Goal: Information Seeking & Learning: Learn about a topic

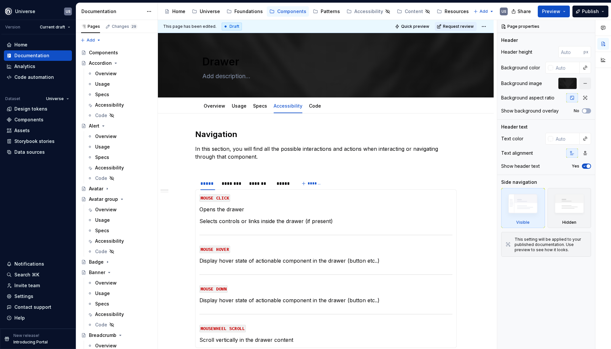
type textarea "*"
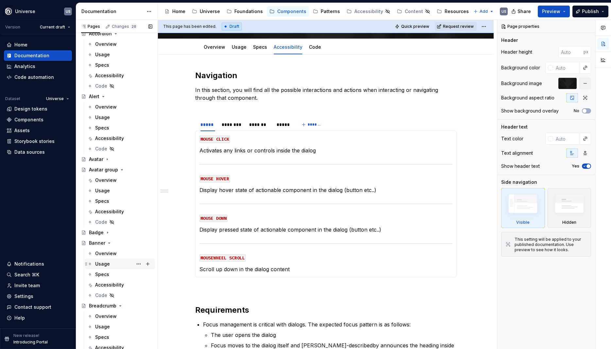
scroll to position [88, 0]
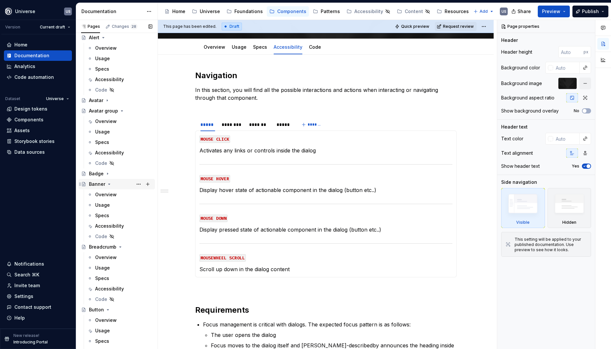
click at [107, 184] on icon "Page tree" at bounding box center [109, 183] width 5 height 5
click at [120, 194] on icon "Page tree" at bounding box center [120, 194] width 5 height 5
drag, startPoint x: 129, startPoint y: 267, endPoint x: 108, endPoint y: 206, distance: 64.9
click at [137, 267] on icon "Page tree" at bounding box center [139, 267] width 5 height 5
click at [107, 205] on icon "Page tree" at bounding box center [108, 205] width 2 height 1
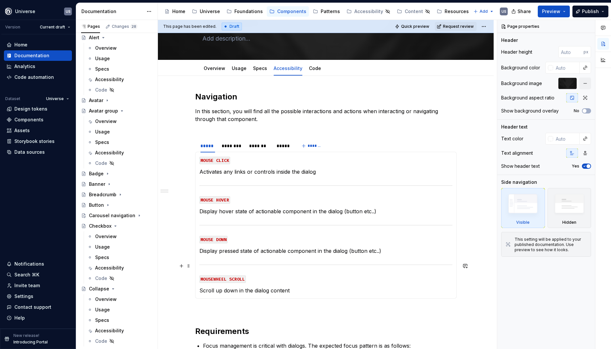
scroll to position [29, 0]
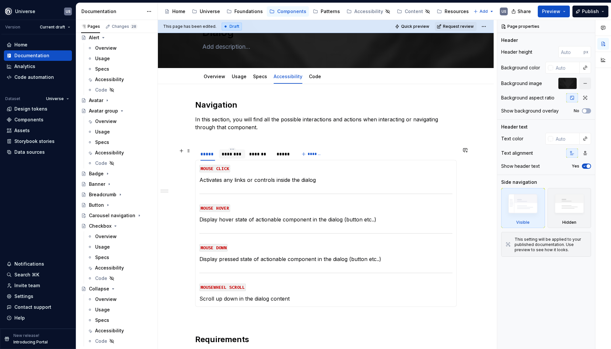
click at [238, 154] on div "********" at bounding box center [232, 154] width 21 height 7
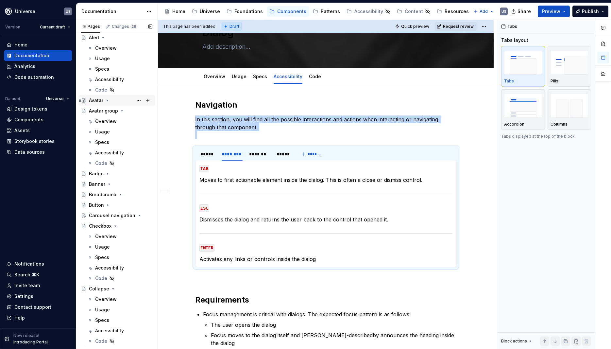
click at [118, 110] on div "Avatar group" at bounding box center [120, 111] width 63 height 7
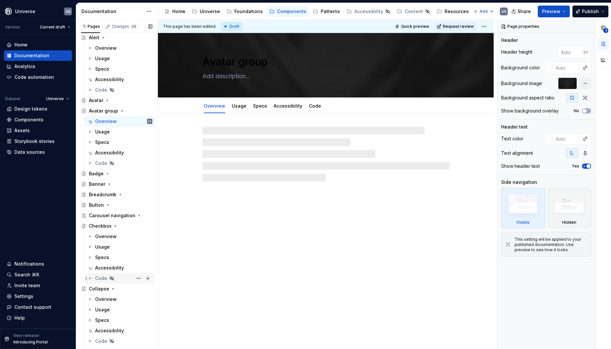
scroll to position [176, 0]
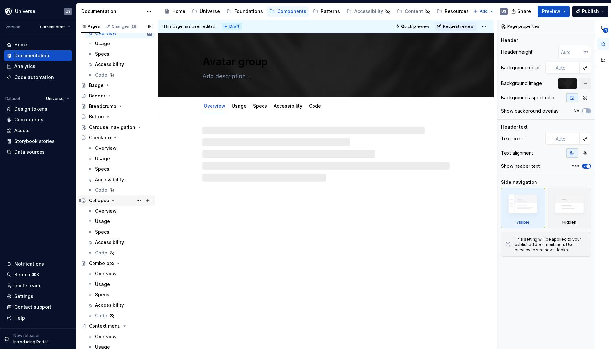
drag, startPoint x: 111, startPoint y: 201, endPoint x: 117, endPoint y: 139, distance: 62.4
click at [110, 201] on icon "Page tree" at bounding box center [112, 200] width 5 height 5
click at [114, 137] on icon "Page tree" at bounding box center [115, 137] width 5 height 5
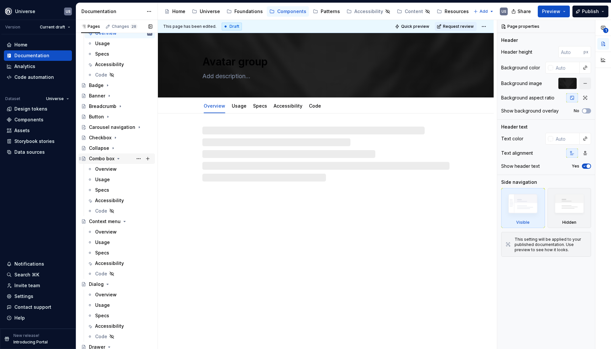
click at [118, 159] on icon "Page tree" at bounding box center [119, 158] width 2 height 1
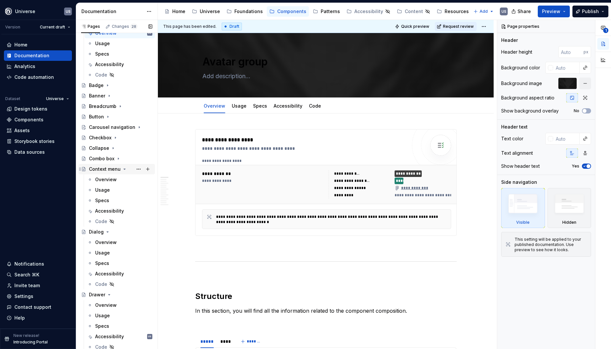
click at [124, 172] on div "Context menu" at bounding box center [120, 168] width 63 height 9
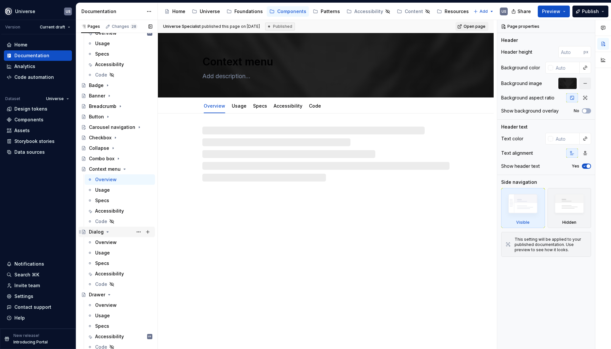
drag, startPoint x: 105, startPoint y: 232, endPoint x: 104, endPoint y: 238, distance: 5.9
click at [105, 232] on icon "Page tree" at bounding box center [107, 231] width 5 height 5
click at [110, 242] on icon "Page tree" at bounding box center [109, 242] width 5 height 5
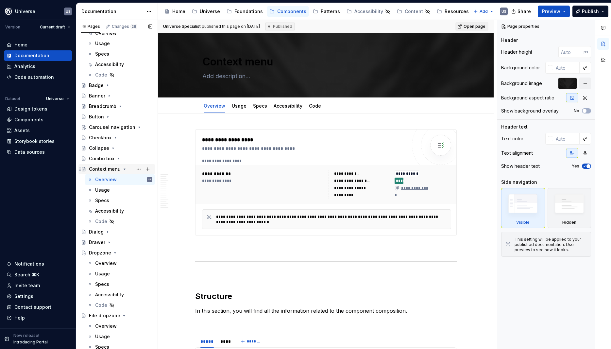
click at [125, 168] on icon "Page tree" at bounding box center [124, 168] width 5 height 5
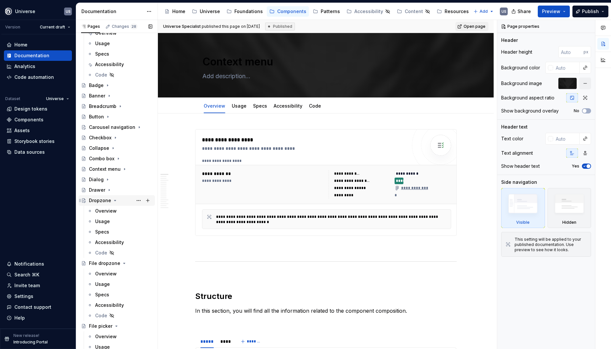
click at [113, 198] on icon "Page tree" at bounding box center [114, 200] width 5 height 5
click at [115, 200] on icon "Page tree" at bounding box center [115, 201] width 1 height 2
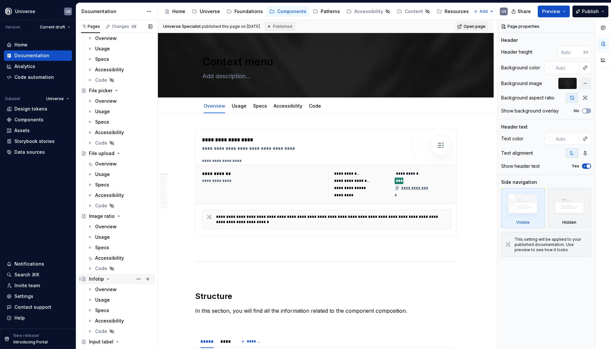
scroll to position [441, 0]
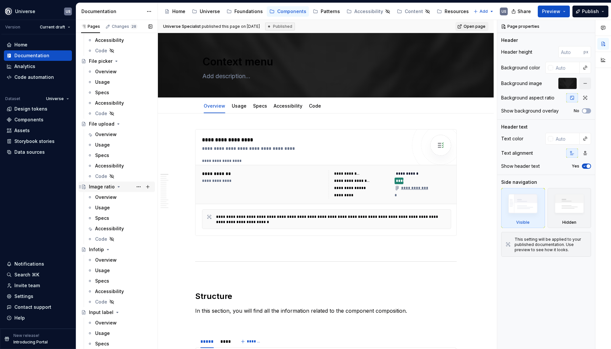
click at [117, 187] on icon "Page tree" at bounding box center [118, 186] width 5 height 5
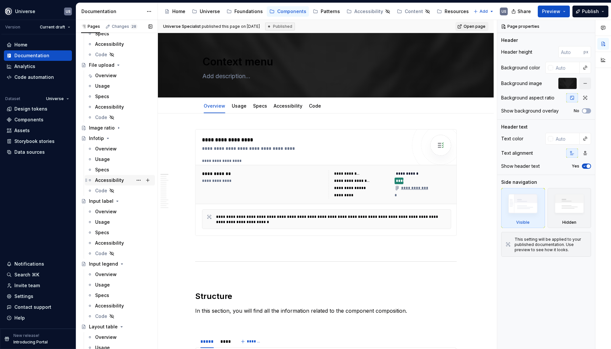
click at [114, 241] on div "Accessibility" at bounding box center [109, 243] width 29 height 7
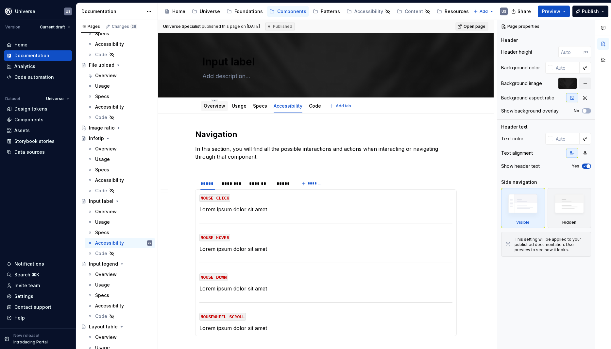
click at [217, 110] on div "Overview" at bounding box center [214, 106] width 27 height 10
click at [218, 108] on link "Overview" at bounding box center [215, 106] width 22 height 6
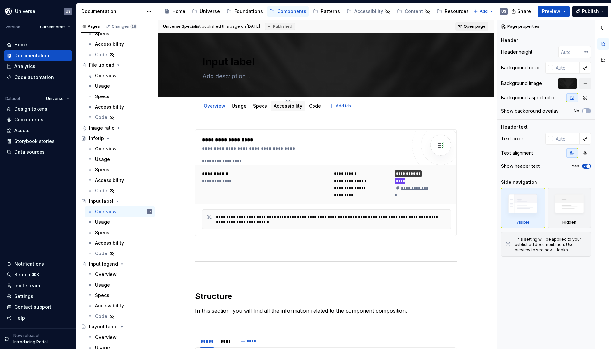
click at [276, 107] on link "Accessibility" at bounding box center [288, 106] width 29 height 6
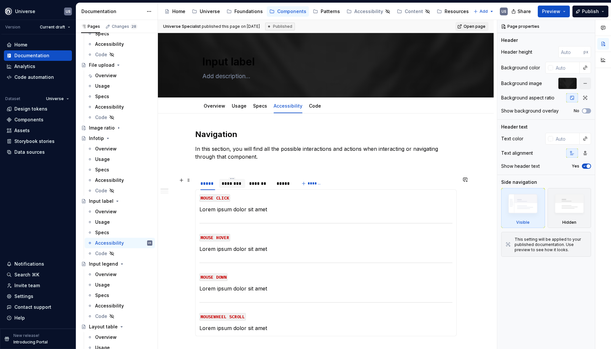
click at [241, 184] on div "********" at bounding box center [232, 183] width 21 height 7
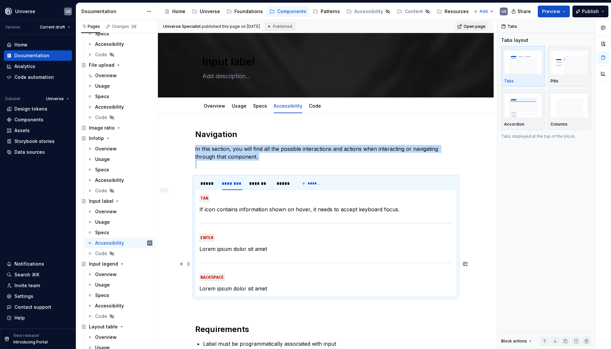
type textarea "*"
click at [202, 213] on p "If icon contains information shown on hover, it needs to accept keyboard focus." at bounding box center [325, 209] width 253 height 8
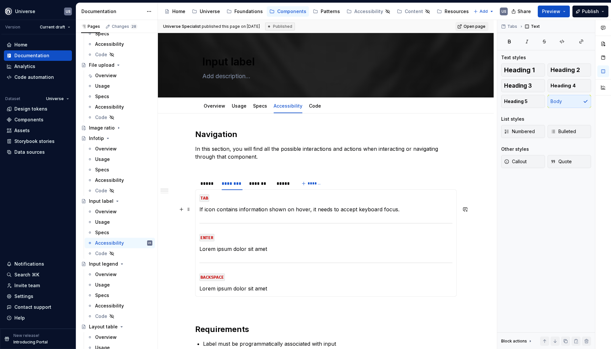
click at [200, 211] on div "MOUSE CLICK Lorem ipsum dolor sit amet MOUSE HOVER Lorem ipsum dolor sit amet M…" at bounding box center [325, 242] width 261 height 107
drag, startPoint x: 310, startPoint y: 210, endPoint x: 397, endPoint y: 208, distance: 86.6
click at [397, 208] on p "If icon contains information shown on hover, it needs to accept keyboard focus." at bounding box center [325, 209] width 253 height 8
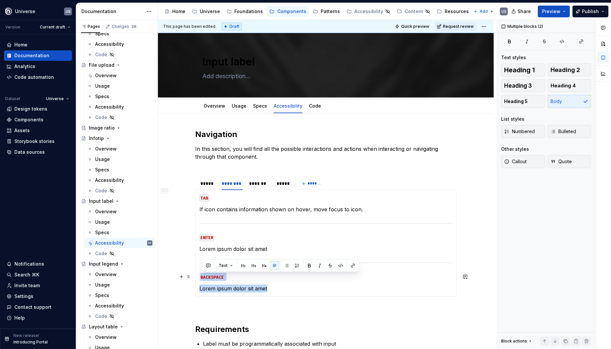
drag, startPoint x: 281, startPoint y: 287, endPoint x: 194, endPoint y: 277, distance: 87.2
click at [195, 277] on section "***** ******** ******* ***** ******* MOUSE CLICK Lorem ipsum dolor sit amet MOU…" at bounding box center [325, 236] width 261 height 120
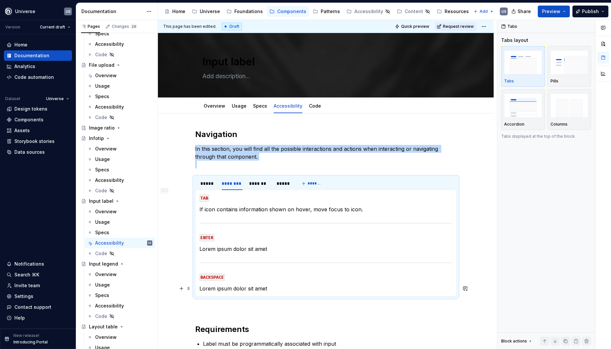
click at [281, 289] on p "Lorem ipsum dolor sit amet" at bounding box center [325, 288] width 253 height 8
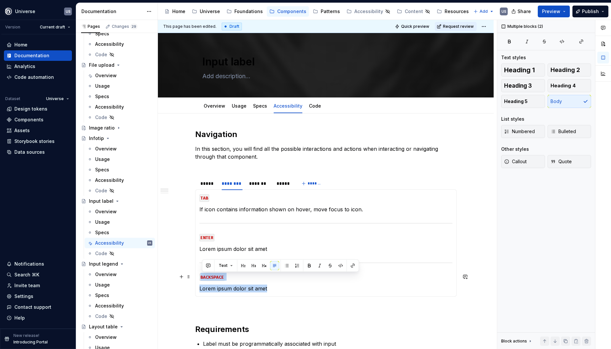
drag, startPoint x: 279, startPoint y: 289, endPoint x: 203, endPoint y: 275, distance: 77.7
click at [202, 275] on section-item-column "TAB If icon contains information shown on hover, move focus to icon. ENTER Lore…" at bounding box center [325, 242] width 253 height 99
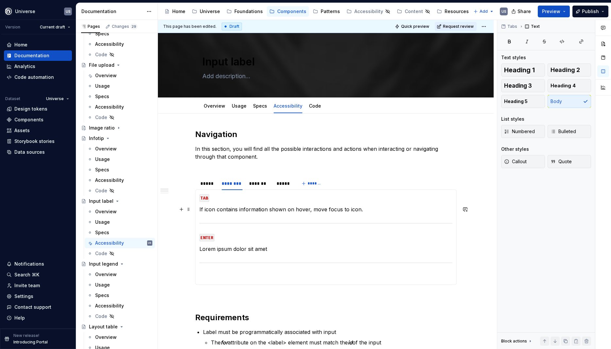
click at [367, 211] on p "If icon contains information shown on hover, move focus to icon." at bounding box center [325, 209] width 253 height 8
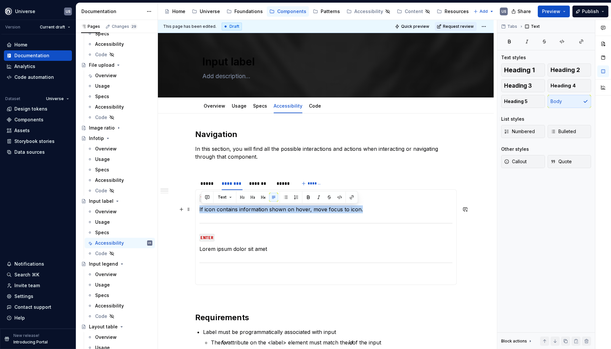
drag, startPoint x: 367, startPoint y: 211, endPoint x: 270, endPoint y: 209, distance: 97.7
click at [270, 209] on p "If icon contains information shown on hover, move focus to icon." at bounding box center [325, 209] width 253 height 8
drag, startPoint x: 254, startPoint y: 212, endPoint x: 223, endPoint y: 212, distance: 31.0
click at [253, 212] on p "If icon contains information shown on hover, move focus to icon." at bounding box center [325, 209] width 253 height 8
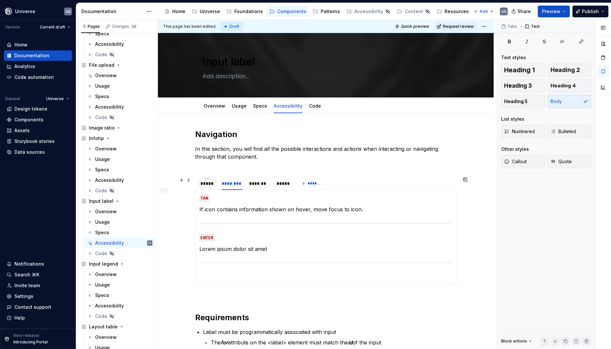
click at [213, 185] on div "*****" at bounding box center [207, 183] width 15 height 7
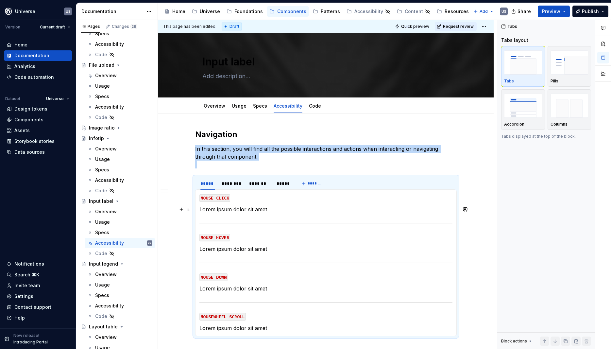
click at [243, 211] on p "Lorem ipsum dolor sit amet" at bounding box center [325, 209] width 253 height 8
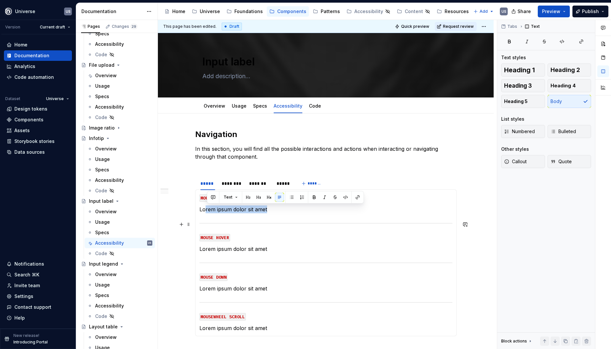
drag, startPoint x: 278, startPoint y: 212, endPoint x: 258, endPoint y: 251, distance: 43.8
click at [206, 213] on section-item-column "MOUSE CLICK Lorem ipsum dolor sit amet MOUSE HOVER Lorem ipsum dolor sit amet M…" at bounding box center [325, 262] width 253 height 138
click at [270, 254] on section-item-column "MOUSE CLICK Lorem ipsum dolor sit amet MOUSE HOVER Lorem ipsum dolor sit amet M…" at bounding box center [325, 262] width 253 height 138
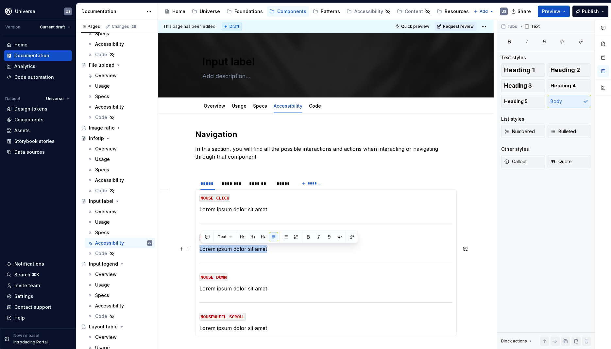
drag, startPoint x: 274, startPoint y: 249, endPoint x: 200, endPoint y: 251, distance: 73.9
click at [200, 251] on div "MOUSE CLICK Lorem ipsum dolor sit amet MOUSE HOVER Lorem ipsum dolor sit amet M…" at bounding box center [325, 262] width 261 height 147
click at [280, 289] on p "Lorem ipsum dolor sit amet" at bounding box center [325, 288] width 253 height 8
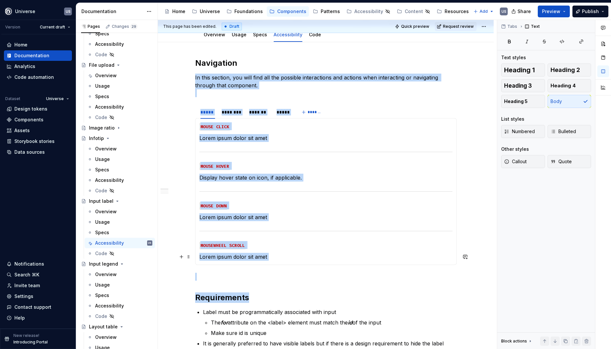
scroll to position [97, 0]
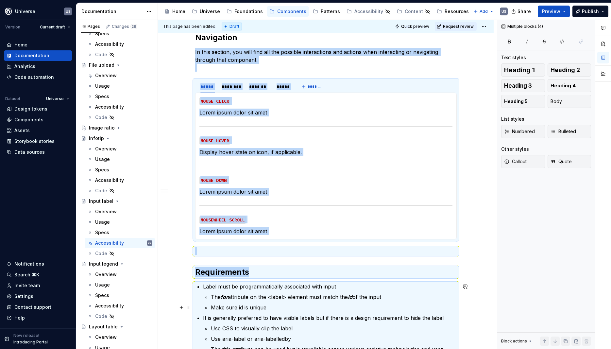
drag, startPoint x: 279, startPoint y: 328, endPoint x: 225, endPoint y: 293, distance: 65.0
click at [224, 294] on div "Navigation In this section, you will find all the possible interactions and act…" at bounding box center [325, 227] width 261 height 391
click at [261, 217] on p "MOUSEWHEEL SCROLL" at bounding box center [325, 219] width 253 height 8
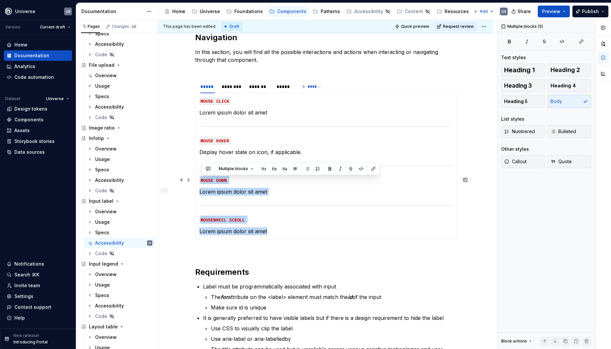
drag, startPoint x: 275, startPoint y: 231, endPoint x: 199, endPoint y: 178, distance: 92.7
click at [199, 178] on div "MOUSE CLICK Lorem ipsum dolor sit amet MOUSE HOVER Display hover state on icon,…" at bounding box center [325, 165] width 261 height 147
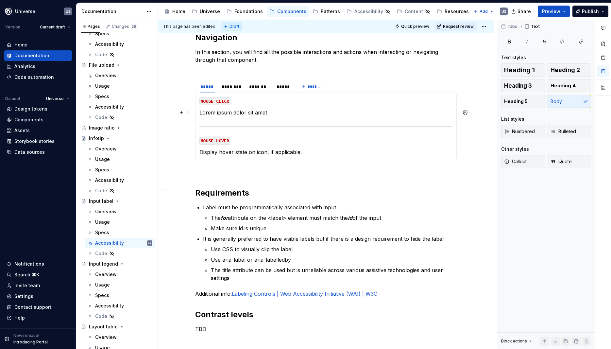
click at [271, 114] on p "Lorem ipsum dolor sit amet" at bounding box center [325, 112] width 253 height 8
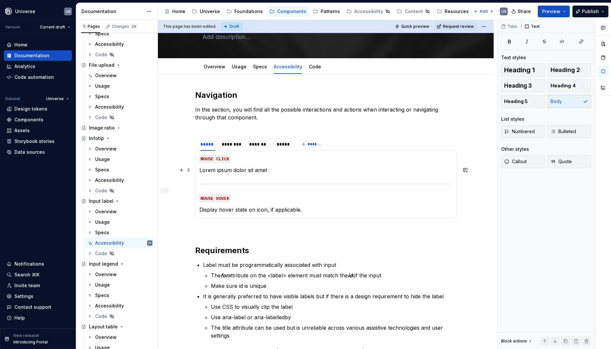
scroll to position [38, 0]
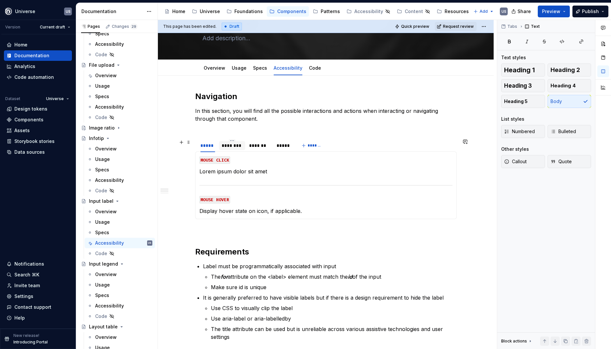
click at [237, 145] on div "********" at bounding box center [232, 145] width 21 height 7
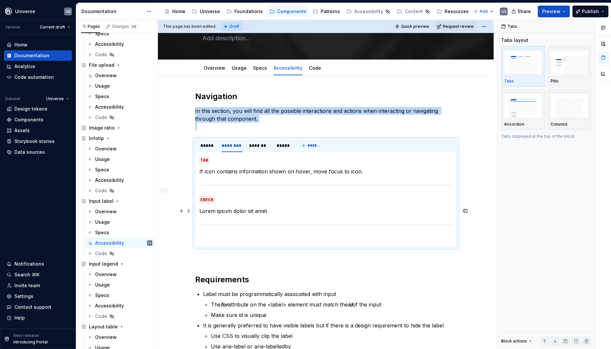
click at [257, 210] on p "Lorem ipsum dolor sit amet" at bounding box center [325, 211] width 253 height 8
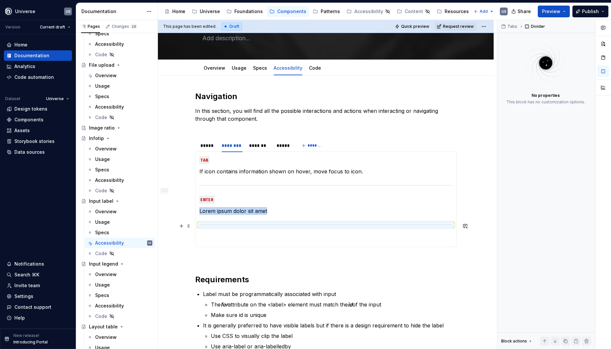
click at [281, 224] on div at bounding box center [325, 225] width 253 height 4
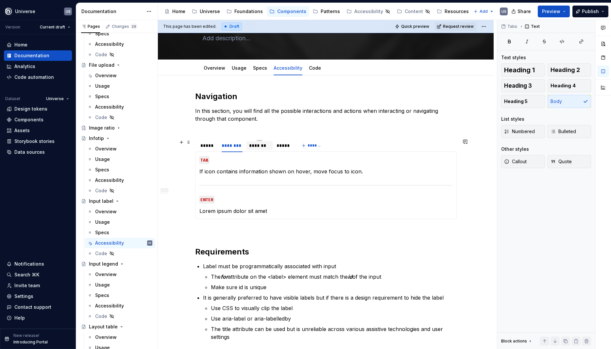
click at [263, 144] on div "*******" at bounding box center [259, 145] width 21 height 7
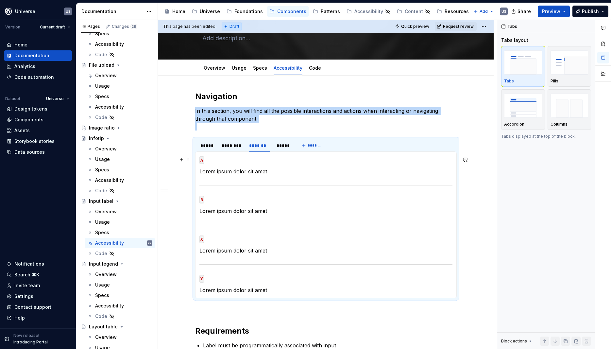
click at [200, 159] on div "MOUSE CLICK Lorem ipsum dolor sit amet MOUSE HOVER Display hover state on icon,…" at bounding box center [325, 224] width 261 height 147
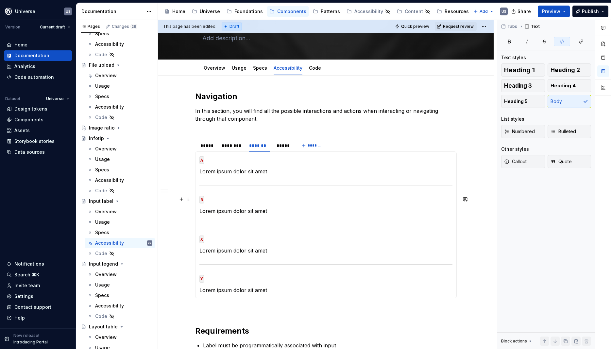
click at [203, 199] on code "B" at bounding box center [201, 200] width 5 height 8
click at [203, 237] on code "X" at bounding box center [201, 239] width 5 height 8
click at [204, 239] on code "X" at bounding box center [201, 239] width 5 height 8
click at [227, 146] on div "********" at bounding box center [232, 145] width 21 height 7
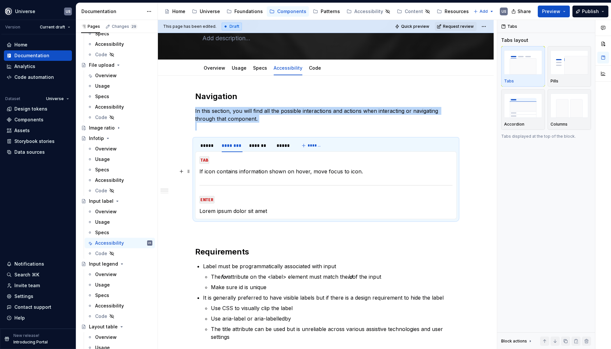
drag, startPoint x: 311, startPoint y: 172, endPoint x: 211, endPoint y: 175, distance: 100.7
click at [310, 173] on p "If icon contains information shown on hover, move focus to icon." at bounding box center [325, 171] width 253 height 8
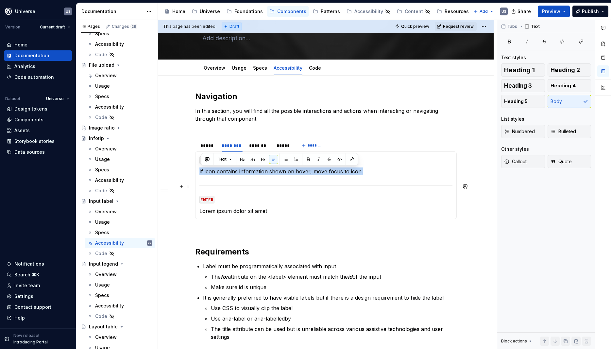
drag, startPoint x: 201, startPoint y: 171, endPoint x: 385, endPoint y: 175, distance: 183.7
click at [385, 175] on section-item-column "TAB If icon contains information shown on hover, move focus to icon. ENTER Lore…" at bounding box center [325, 185] width 253 height 59
copy p "If icon contains information shown on hover, move focus to icon."
click at [267, 147] on div "*******" at bounding box center [259, 145] width 21 height 7
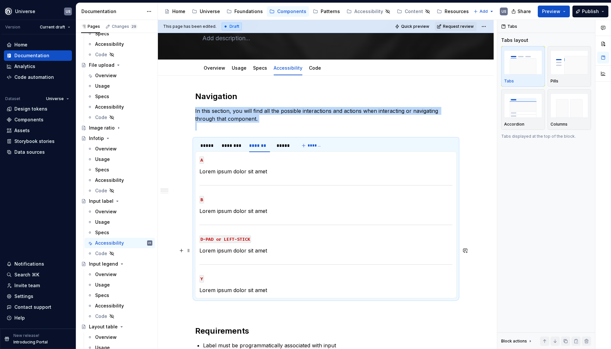
click at [251, 253] on p "Lorem ipsum dolor sit amet" at bounding box center [325, 250] width 253 height 8
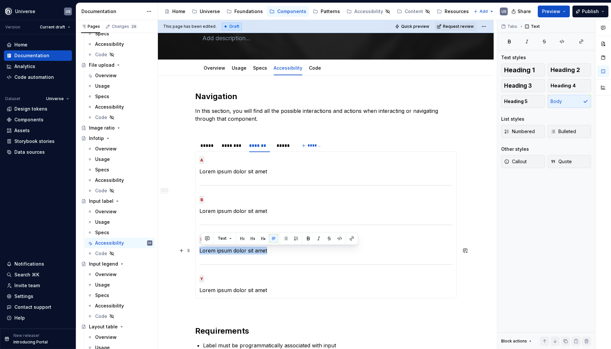
drag, startPoint x: 262, startPoint y: 252, endPoint x: 194, endPoint y: 254, distance: 68.0
click at [193, 254] on div "Navigation In this section, you will find all the possible interactions and act…" at bounding box center [326, 334] width 336 height 519
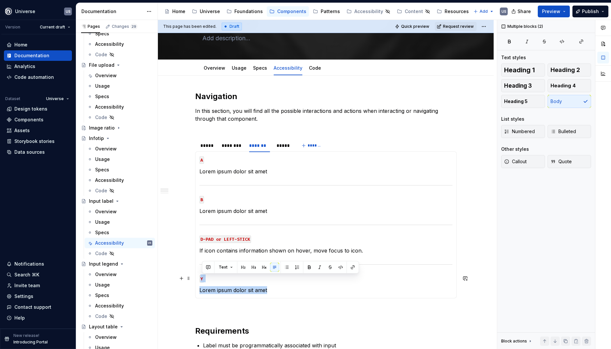
drag, startPoint x: 279, startPoint y: 291, endPoint x: 201, endPoint y: 275, distance: 79.5
click at [201, 275] on div "MOUSE CLICK Lorem ipsum dolor sit amet MOUSE HOVER Display hover state on icon,…" at bounding box center [325, 224] width 261 height 147
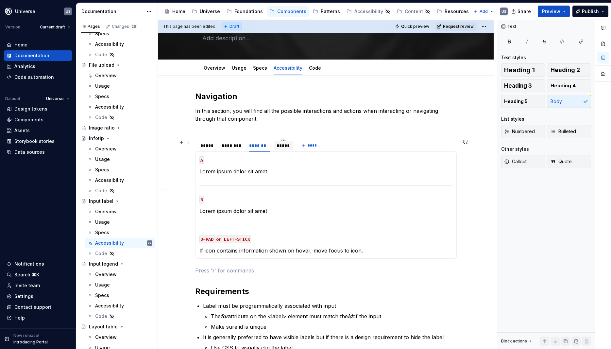
click at [285, 144] on div "*****" at bounding box center [282, 145] width 13 height 7
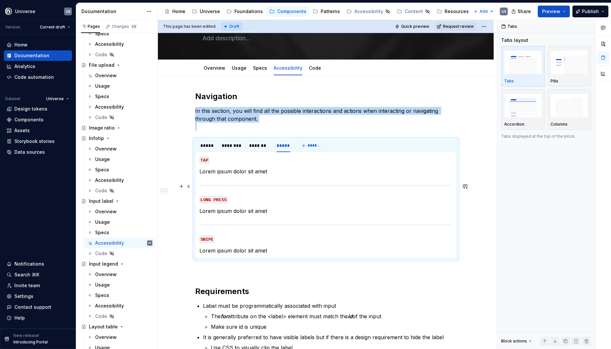
click at [227, 170] on p "Lorem ipsum dolor sit amet" at bounding box center [325, 171] width 253 height 8
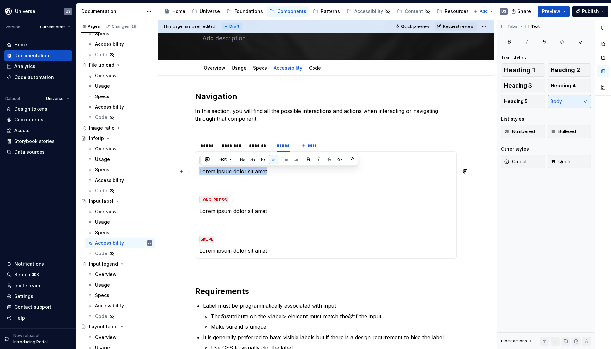
drag, startPoint x: 275, startPoint y: 171, endPoint x: 200, endPoint y: 172, distance: 75.2
click at [200, 172] on div "MOUSE CLICK Lorem ipsum dolor sit amet MOUSE HOVER Display hover state on icon,…" at bounding box center [325, 204] width 261 height 107
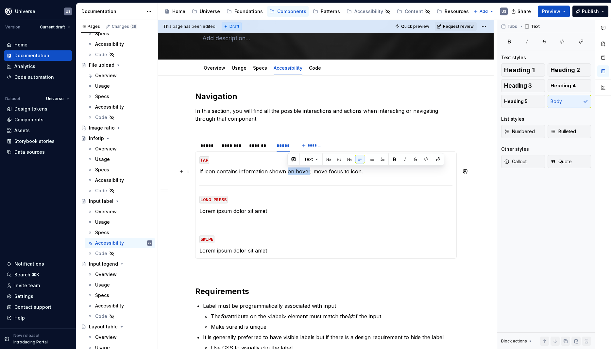
drag, startPoint x: 287, startPoint y: 172, endPoint x: 308, endPoint y: 171, distance: 21.6
click at [308, 171] on p "If icon contains information shown on hover, move focus to icon." at bounding box center [325, 171] width 253 height 8
drag, startPoint x: 291, startPoint y: 171, endPoint x: 336, endPoint y: 175, distance: 44.9
click at [336, 175] on p "If icon contains information shown, move focus to icon." at bounding box center [325, 171] width 253 height 8
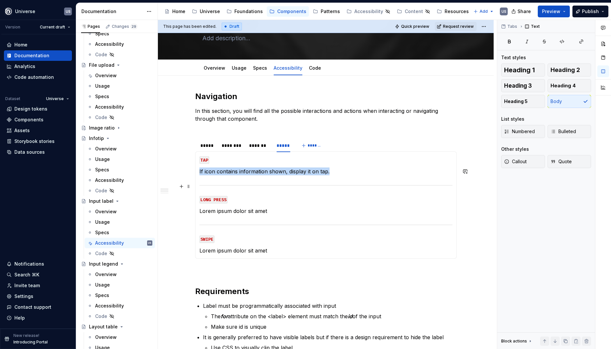
click at [278, 180] on section-item-column "TAP If icon contains information shown, display it on tap. LONG PRESS Lorem ips…" at bounding box center [325, 205] width 253 height 99
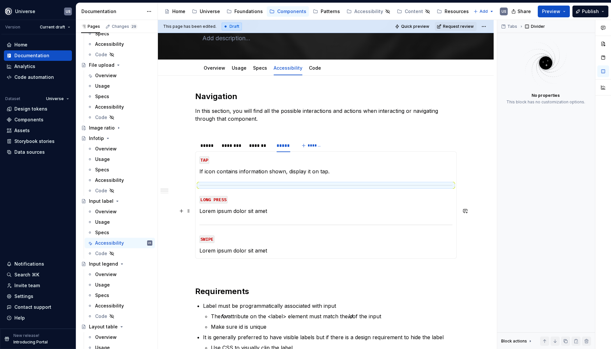
click at [278, 211] on p "Lorem ipsum dolor sit amet" at bounding box center [325, 211] width 253 height 8
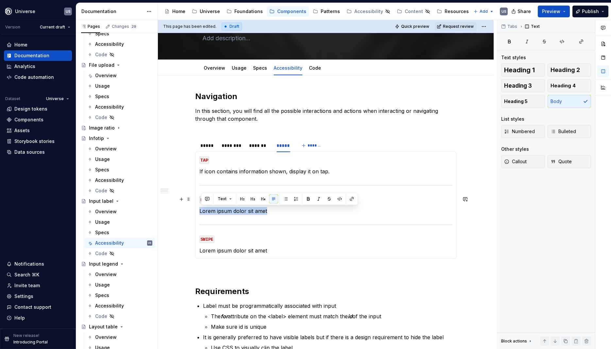
drag, startPoint x: 278, startPoint y: 211, endPoint x: 202, endPoint y: 195, distance: 77.9
click at [202, 195] on section-item-column "TAP If icon contains information shown, display it on tap. LONG PRESS Lorem ips…" at bounding box center [325, 205] width 253 height 99
click at [218, 199] on code "LONG PRESS" at bounding box center [213, 200] width 28 height 8
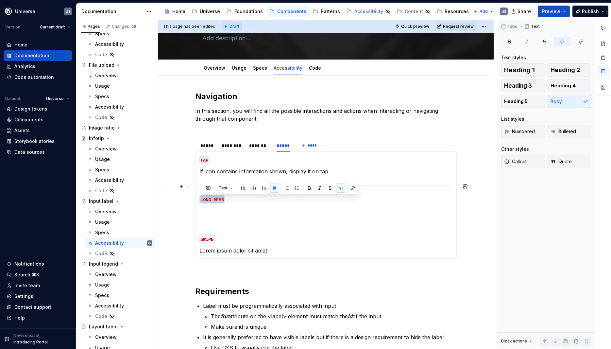
drag, startPoint x: 245, startPoint y: 202, endPoint x: 200, endPoint y: 182, distance: 48.9
click at [200, 182] on div "MOUSE CLICK Lorem ipsum dolor sit amet MOUSE HOVER Display hover state on icon,…" at bounding box center [325, 204] width 261 height 107
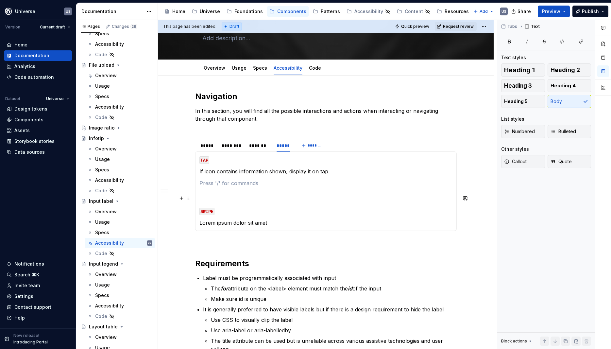
click at [202, 188] on section-item-column "TAP If icon contains information shown, display it on tap. SWIPE Lorem ipsum do…" at bounding box center [325, 191] width 253 height 71
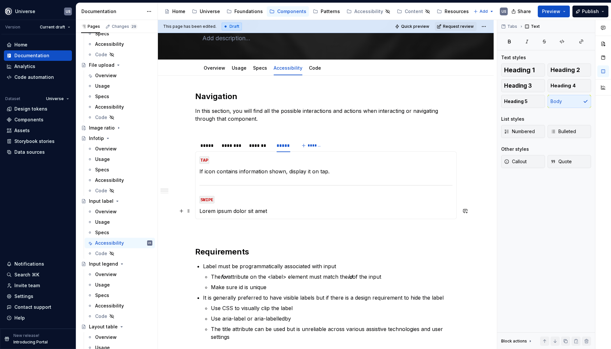
click at [246, 205] on section-item-column "TAP If icon contains information shown, display it on tap. SWIPE Lorem ipsum do…" at bounding box center [325, 185] width 253 height 59
click at [273, 212] on p "Lorem ipsum dolor sit amet" at bounding box center [325, 211] width 253 height 8
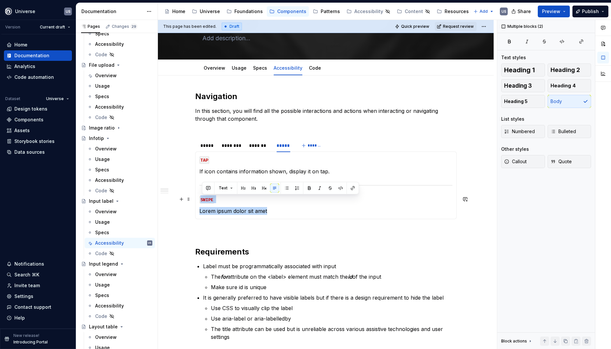
drag, startPoint x: 253, startPoint y: 211, endPoint x: 199, endPoint y: 199, distance: 55.5
click at [199, 199] on div "MOUSE CLICK Lorem ipsum dolor sit amet MOUSE HOVER Display hover state on icon,…" at bounding box center [325, 185] width 261 height 68
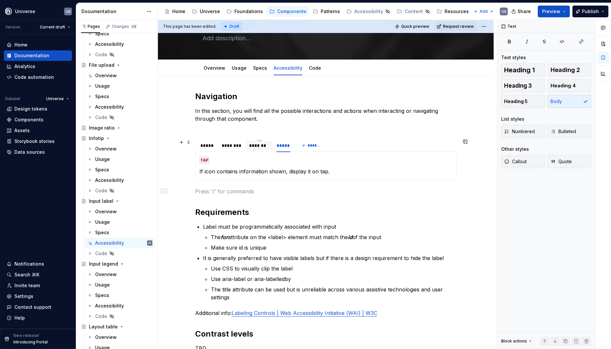
click at [261, 148] on div "*******" at bounding box center [259, 145] width 21 height 7
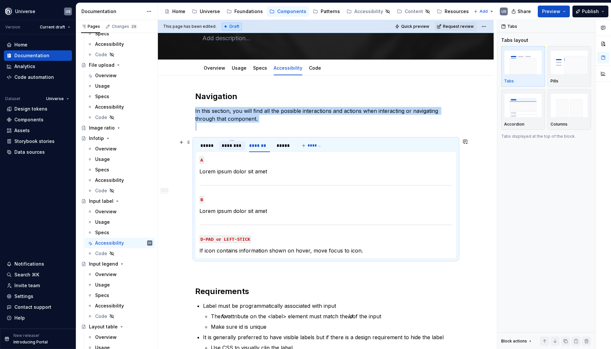
click at [233, 144] on div "********" at bounding box center [232, 145] width 21 height 7
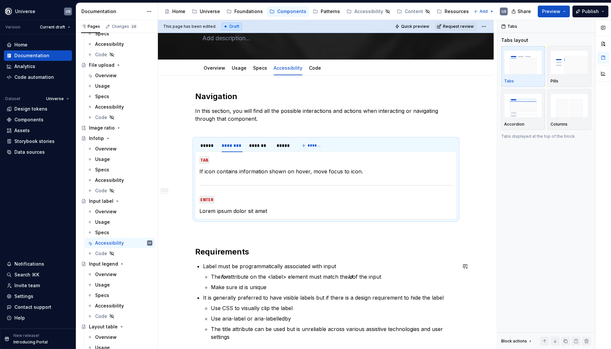
type textarea "*"
